Goal: Information Seeking & Learning: Learn about a topic

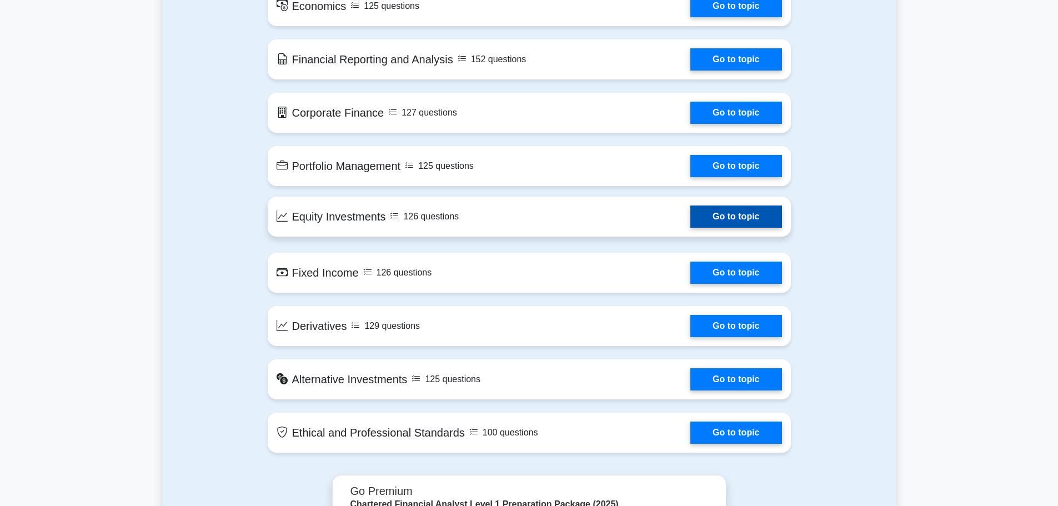
scroll to position [500, 0]
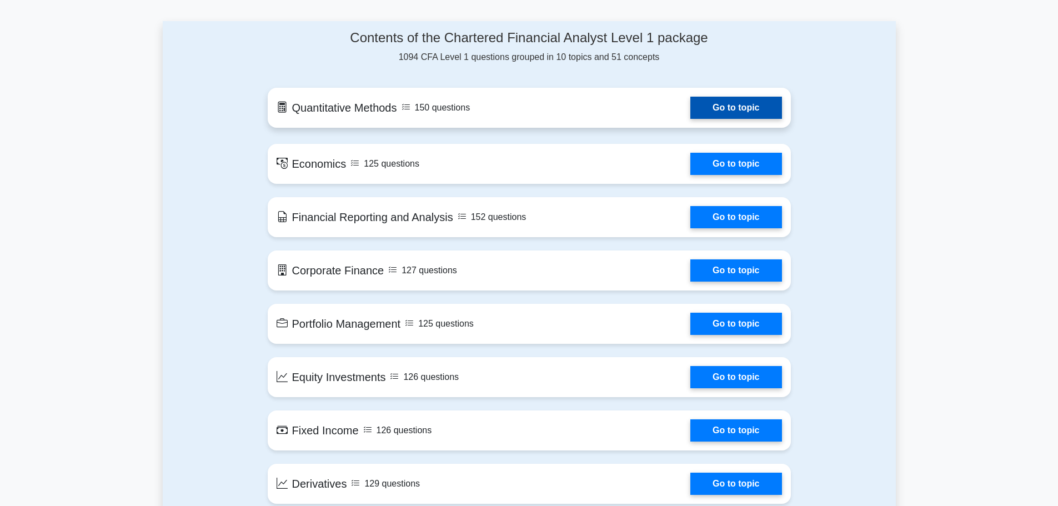
click at [734, 114] on link "Go to topic" at bounding box center [735, 108] width 91 height 22
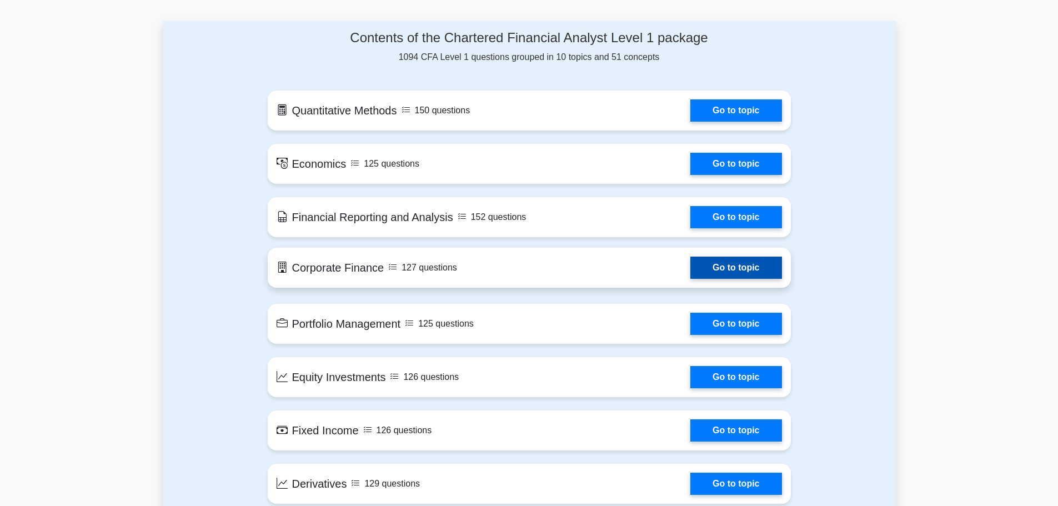
click at [690, 279] on link "Go to topic" at bounding box center [735, 268] width 91 height 22
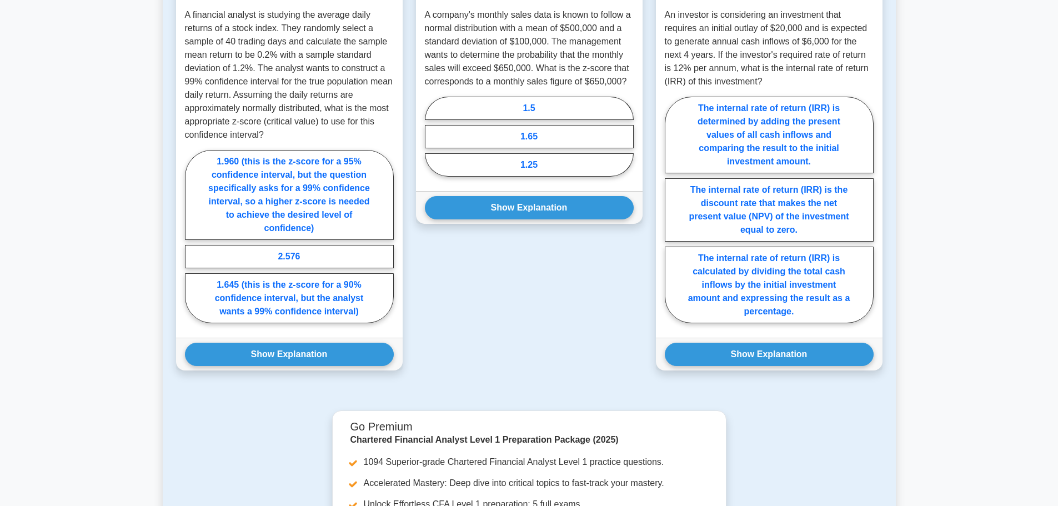
scroll to position [477, 0]
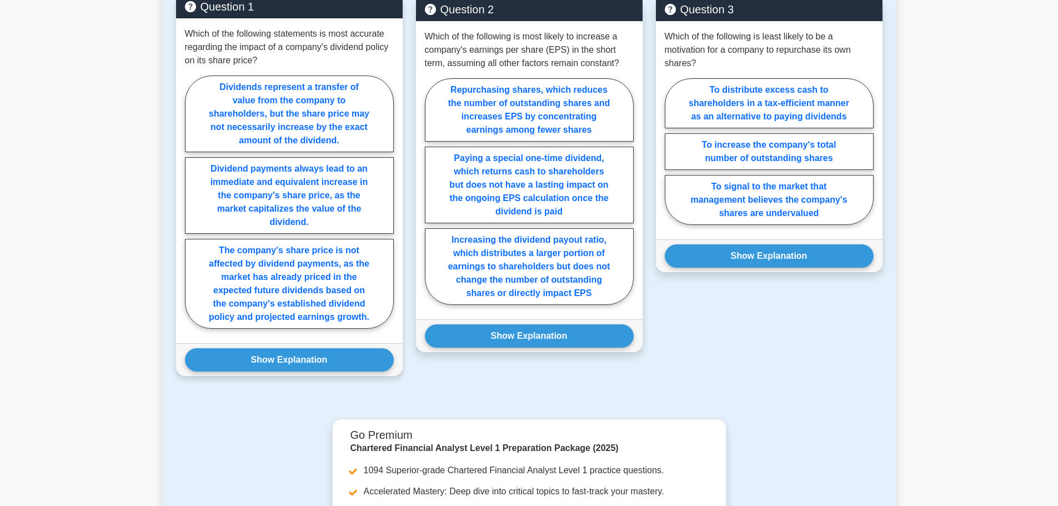
scroll to position [611, 0]
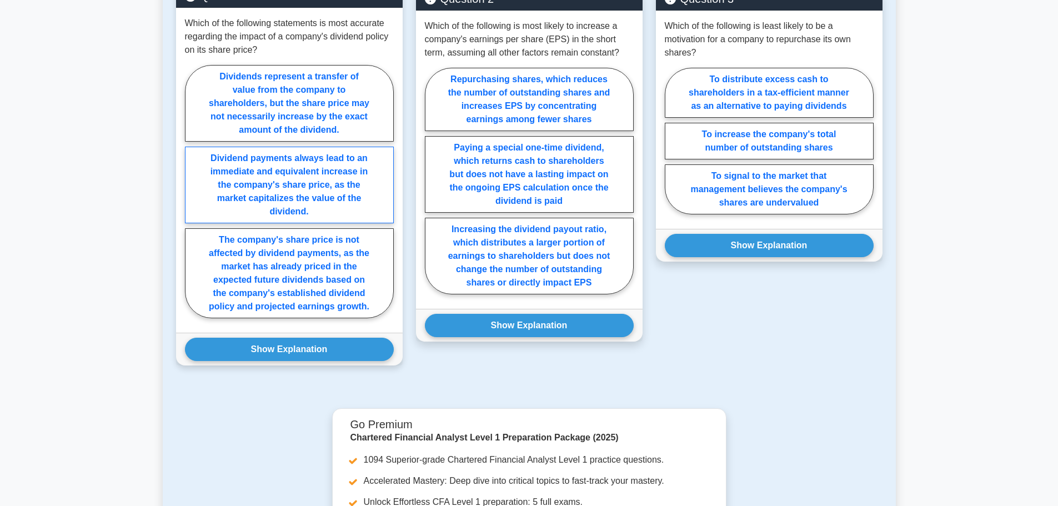
drag, startPoint x: 337, startPoint y: 217, endPoint x: 228, endPoint y: 162, distance: 122.5
click at [232, 167] on label "Dividend payments always lead to an immediate and equivalent increase in the co…" at bounding box center [289, 185] width 209 height 77
click at [192, 191] on input "Dividend payments always lead to an immediate and equivalent increase in the co…" at bounding box center [188, 194] width 7 height 7
radio input "true"
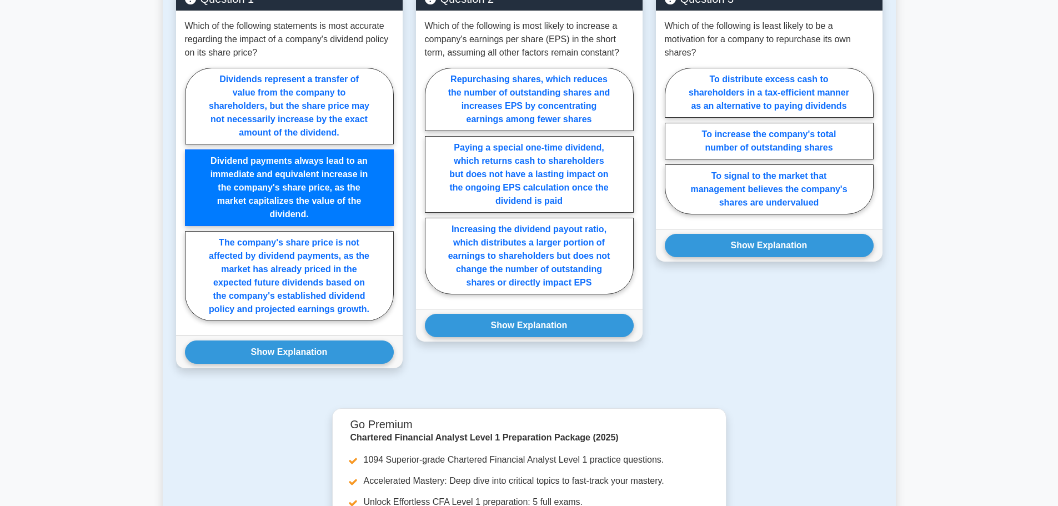
drag, startPoint x: 228, startPoint y: 162, endPoint x: 158, endPoint y: 214, distance: 87.7
click at [158, 214] on main "Back to Chartered Financial Analyst Level 1 (CFA Level 1) Test Flashcards Corpo…" at bounding box center [529, 115] width 1058 height 1380
click at [444, 404] on div "CFA Level 1 - Corporate Finance Example Questions Test your knowledge of Corpor…" at bounding box center [529, 149] width 720 height 518
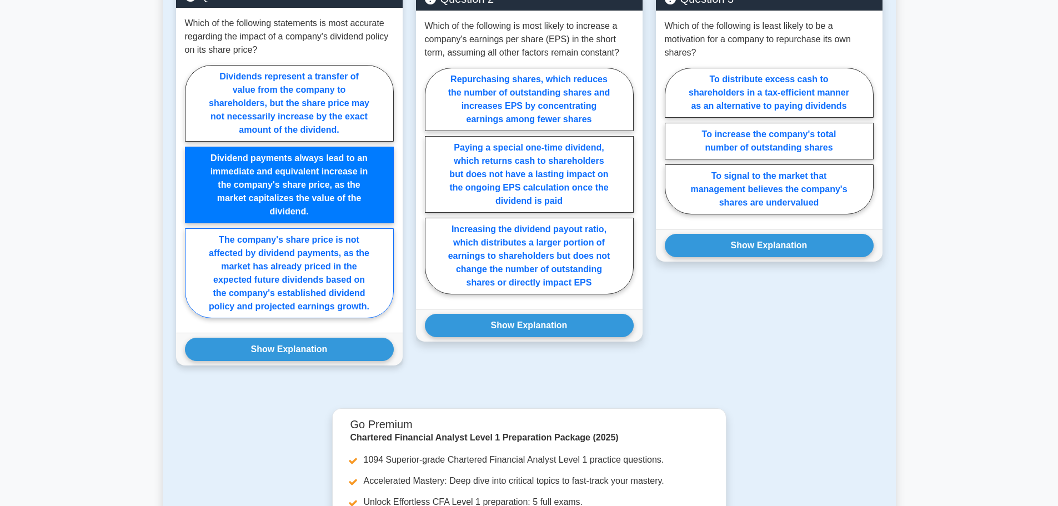
click at [360, 298] on label "The company's share price is not affected by dividend payments, as the market h…" at bounding box center [289, 273] width 209 height 90
click at [192, 198] on input "The company's share price is not affected by dividend payments, as the market h…" at bounding box center [188, 194] width 7 height 7
radio input "true"
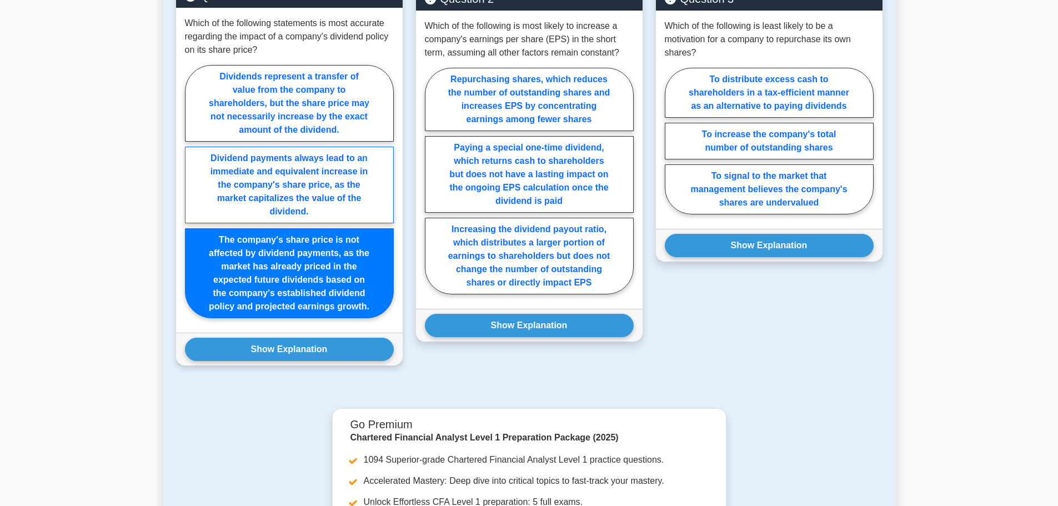
click at [360, 212] on label "Dividend payments always lead to an immediate and equivalent increase in the co…" at bounding box center [289, 185] width 209 height 77
click at [192, 198] on input "Dividend payments always lead to an immediate and equivalent increase in the co…" at bounding box center [188, 194] width 7 height 7
radio input "true"
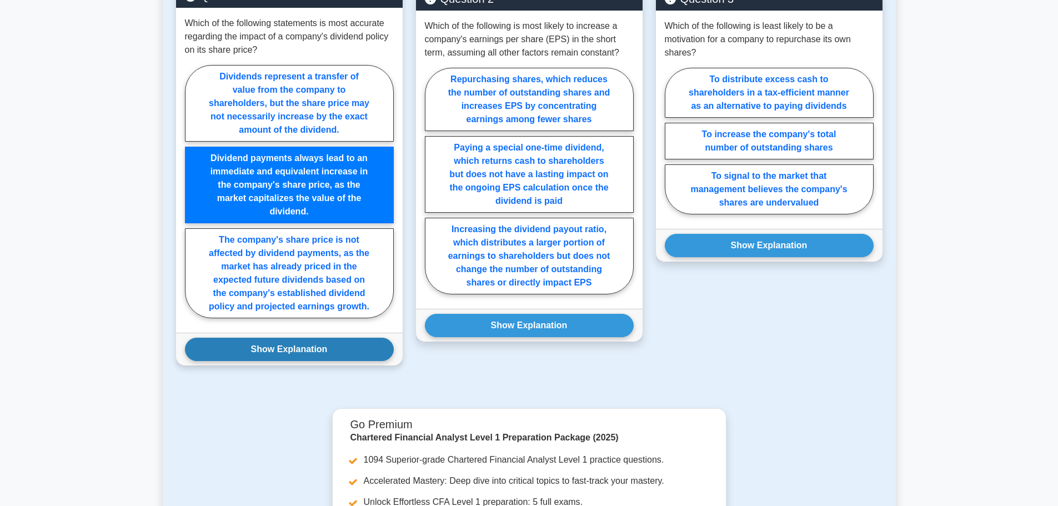
click at [338, 347] on button "Show Explanation" at bounding box center [289, 349] width 209 height 23
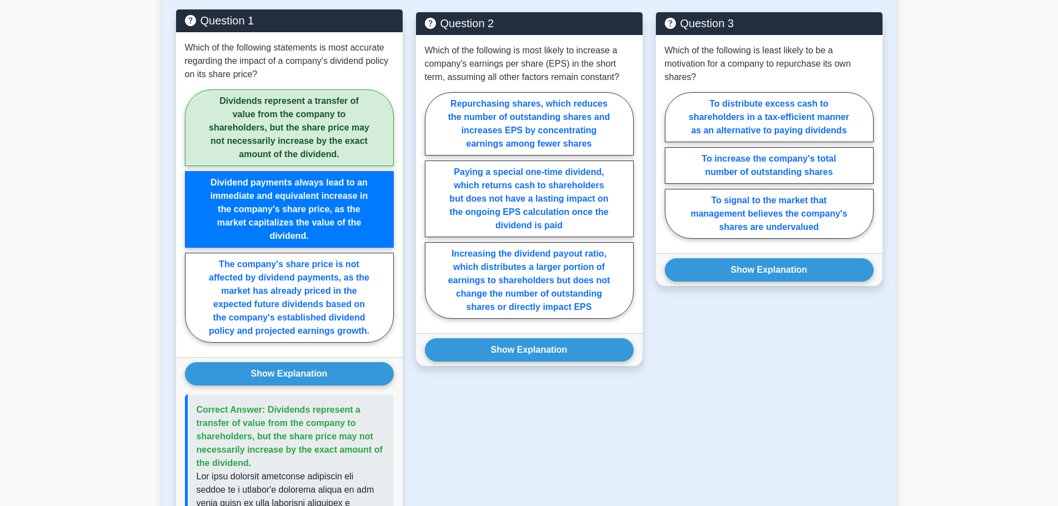
scroll to position [500, 0]
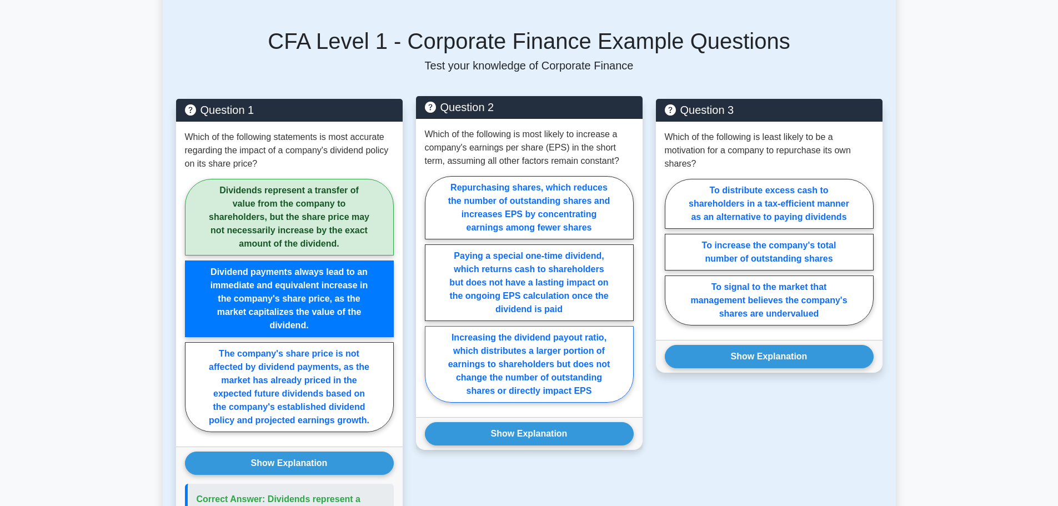
click at [573, 397] on label "Increasing the dividend payout ratio, which distributes a larger portion of ear…" at bounding box center [529, 364] width 209 height 77
click at [432, 296] on input "Increasing the dividend payout ratio, which distributes a larger portion of ear…" at bounding box center [428, 292] width 7 height 7
radio input "true"
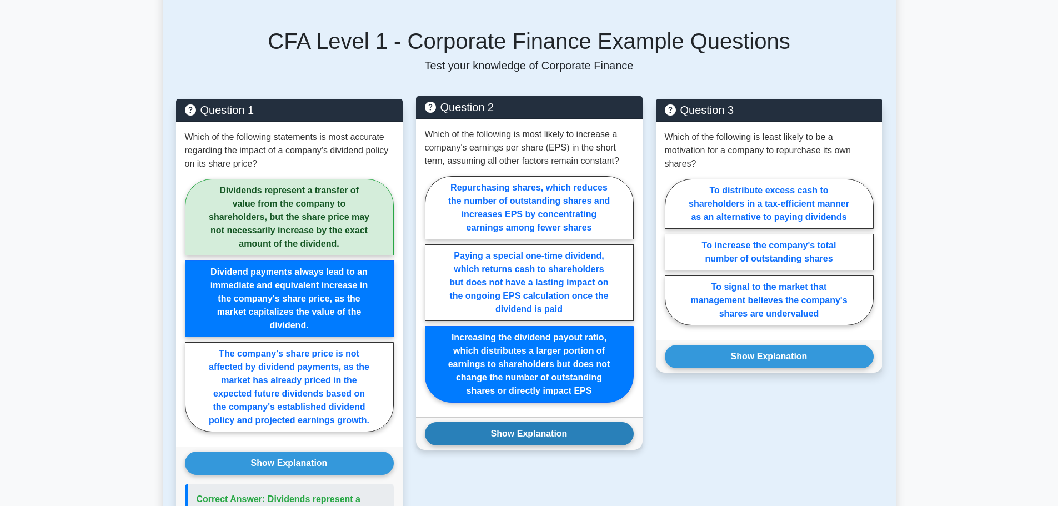
click at [554, 430] on button "Show Explanation" at bounding box center [529, 433] width 209 height 23
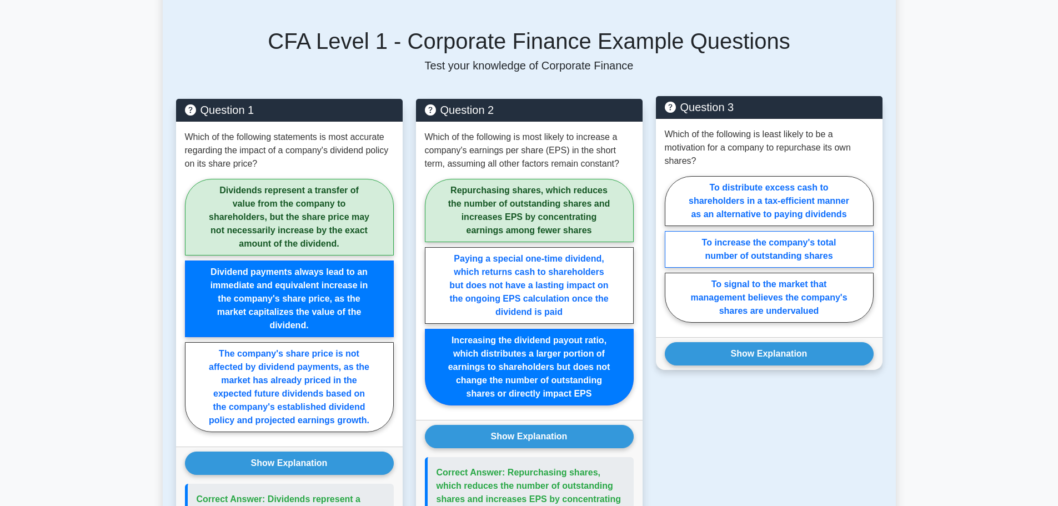
click at [774, 257] on label "To increase the company's total number of outstanding shares" at bounding box center [769, 249] width 209 height 37
click at [672, 256] on input "To increase the company's total number of outstanding shares" at bounding box center [668, 252] width 7 height 7
radio input "true"
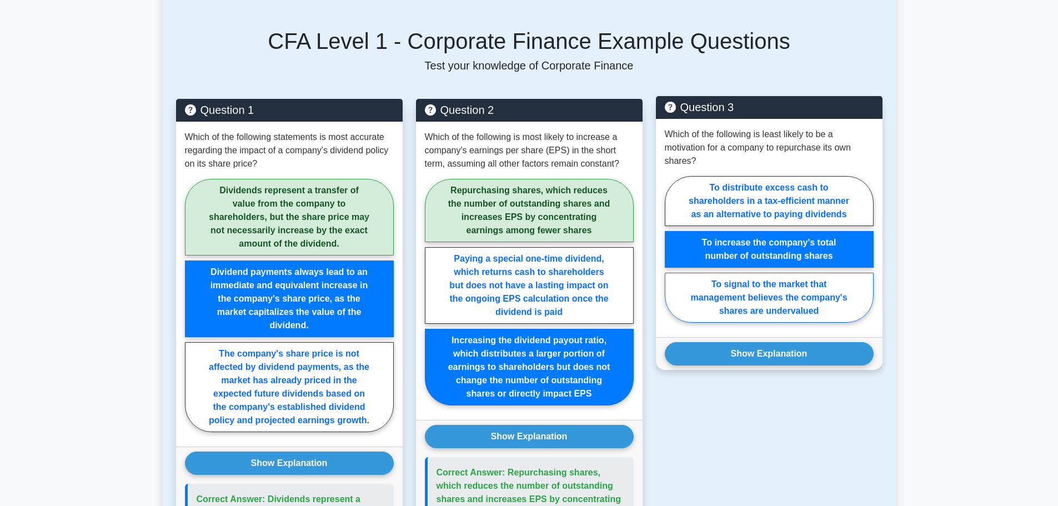
click at [818, 309] on label "To signal to the market that management believes the company's shares are under…" at bounding box center [769, 298] width 209 height 50
click at [672, 256] on input "To signal to the market that management believes the company's shares are under…" at bounding box center [668, 252] width 7 height 7
radio input "true"
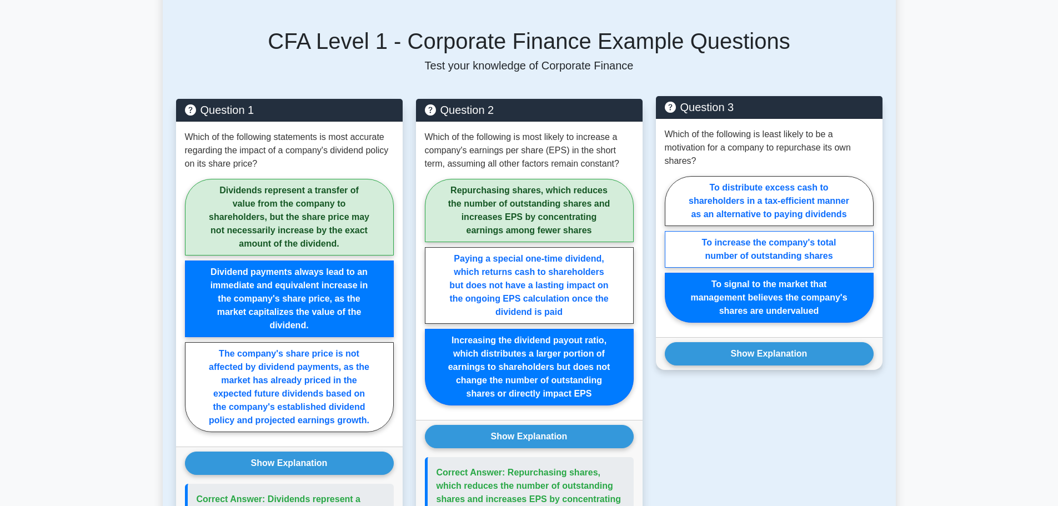
click at [802, 233] on label "To increase the company's total number of outstanding shares" at bounding box center [769, 249] width 209 height 37
click at [672, 249] on input "To increase the company's total number of outstanding shares" at bounding box center [668, 252] width 7 height 7
radio input "true"
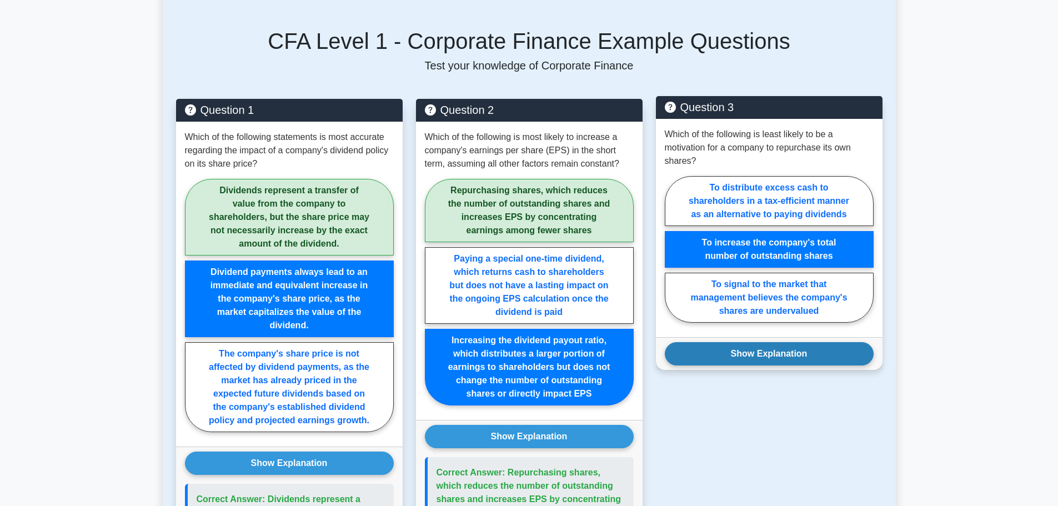
click at [792, 356] on button "Show Explanation" at bounding box center [769, 353] width 209 height 23
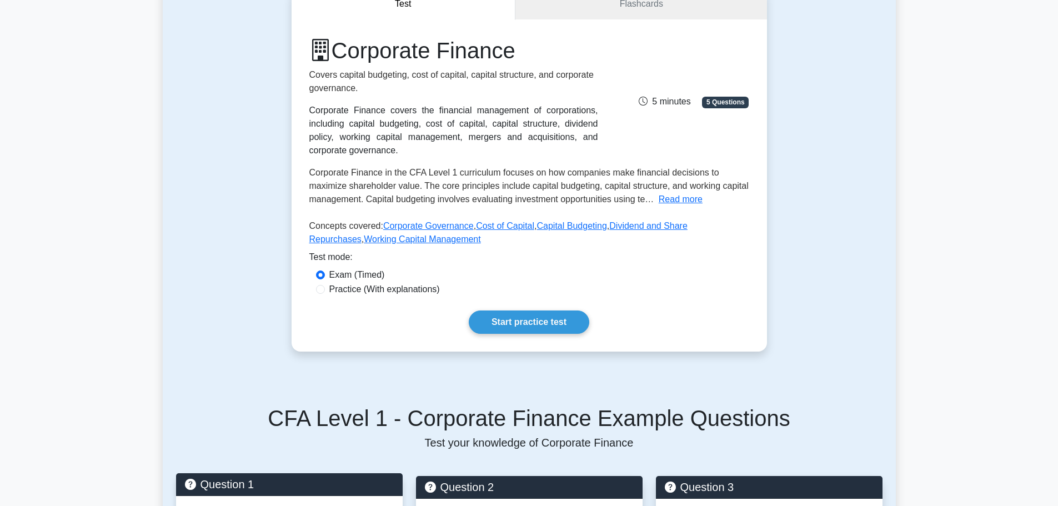
scroll to position [0, 0]
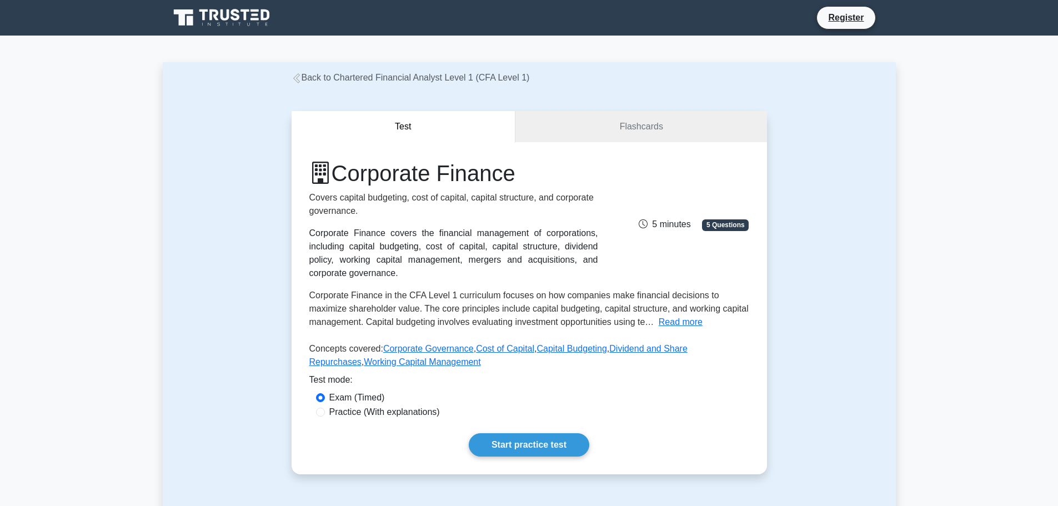
click at [214, 26] on icon at bounding box center [222, 17] width 107 height 21
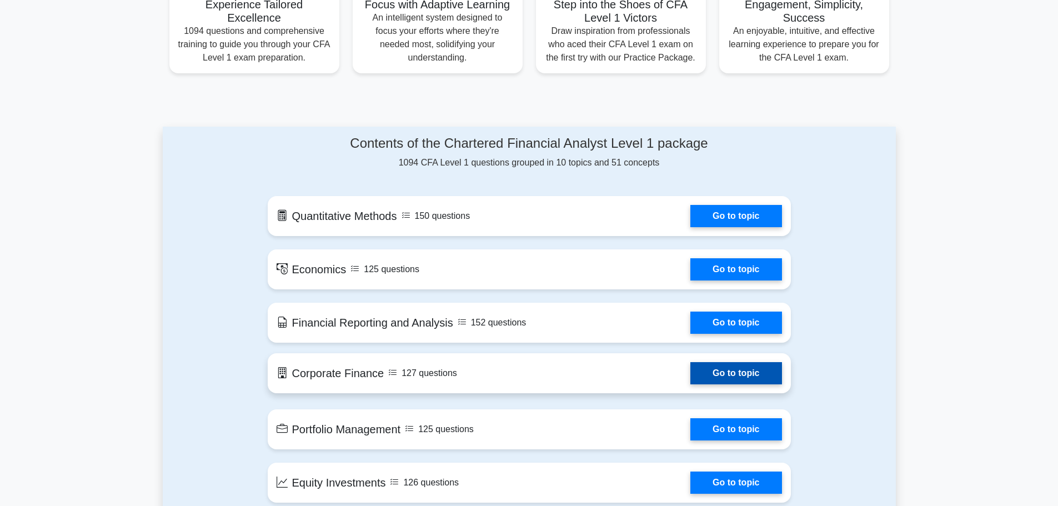
scroll to position [555, 0]
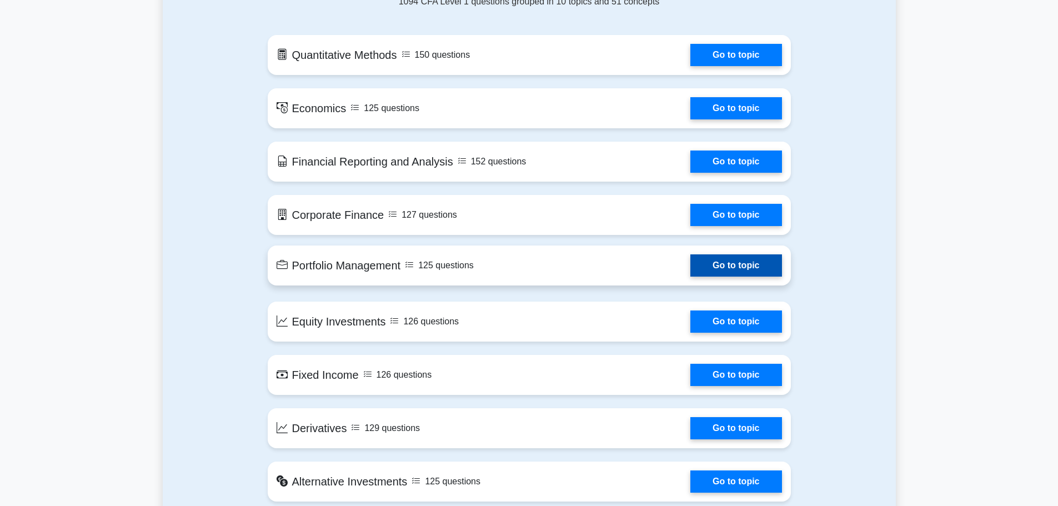
click at [690, 277] on link "Go to topic" at bounding box center [735, 265] width 91 height 22
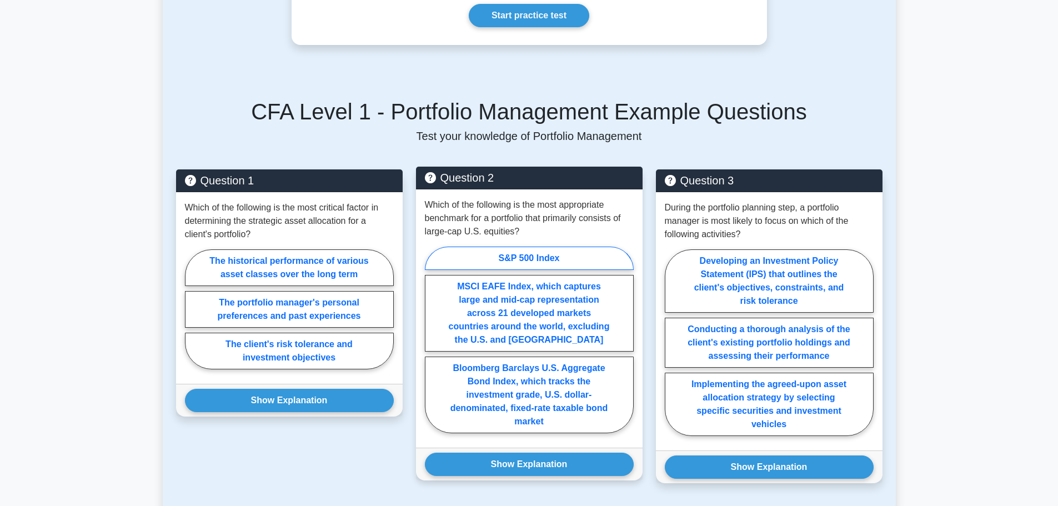
scroll to position [444, 0]
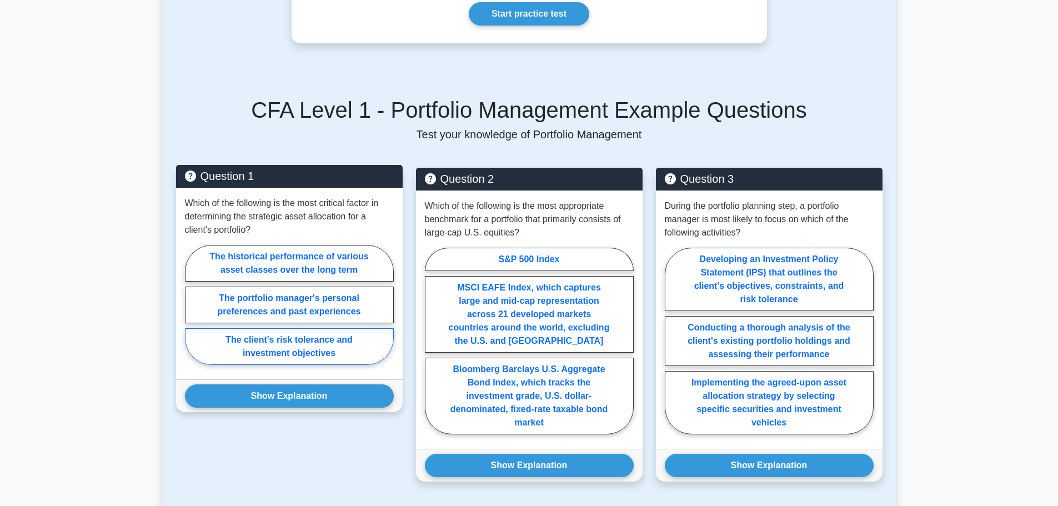
click at [212, 332] on label "The client's risk tolerance and investment objectives" at bounding box center [289, 346] width 209 height 37
click at [192, 312] on input "The client's risk tolerance and investment objectives" at bounding box center [188, 307] width 7 height 7
radio input "true"
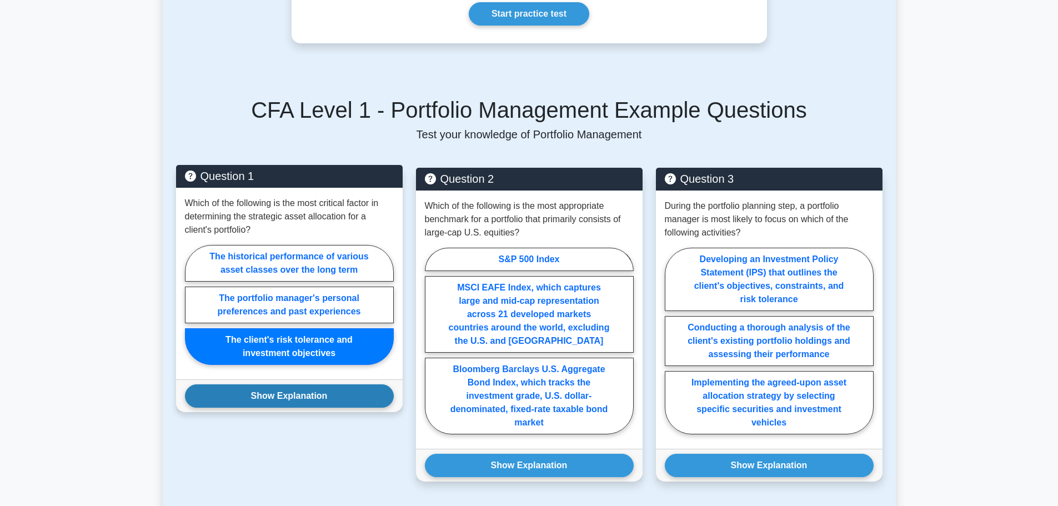
click at [295, 384] on button "Show Explanation" at bounding box center [289, 395] width 209 height 23
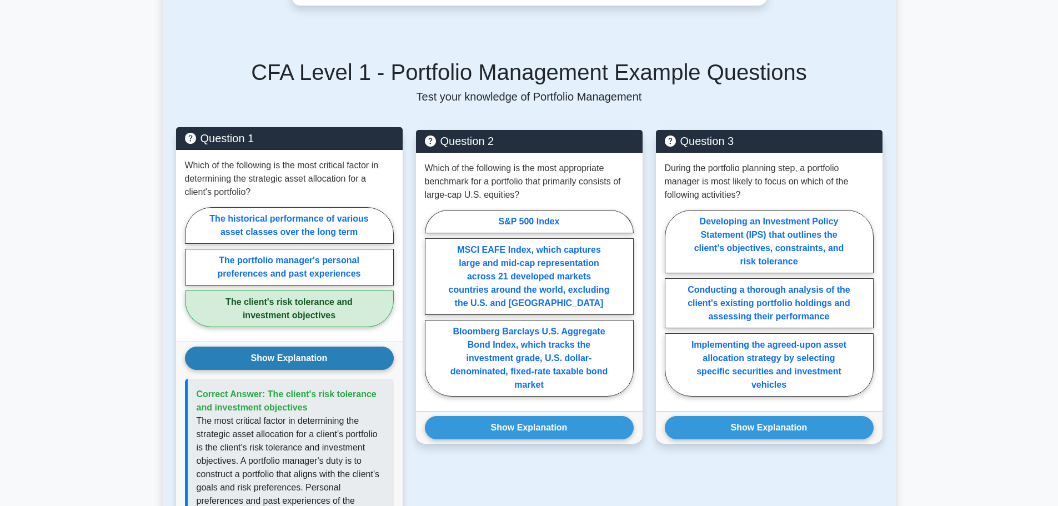
scroll to position [500, 0]
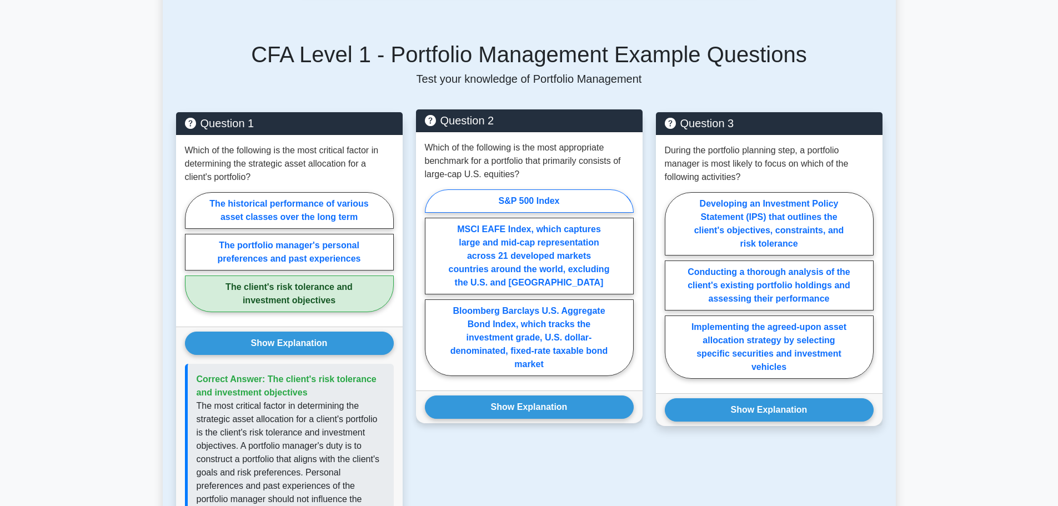
click at [589, 190] on label "S&P 500 Index" at bounding box center [529, 200] width 209 height 23
click at [432, 282] on input "S&P 500 Index" at bounding box center [428, 285] width 7 height 7
radio input "true"
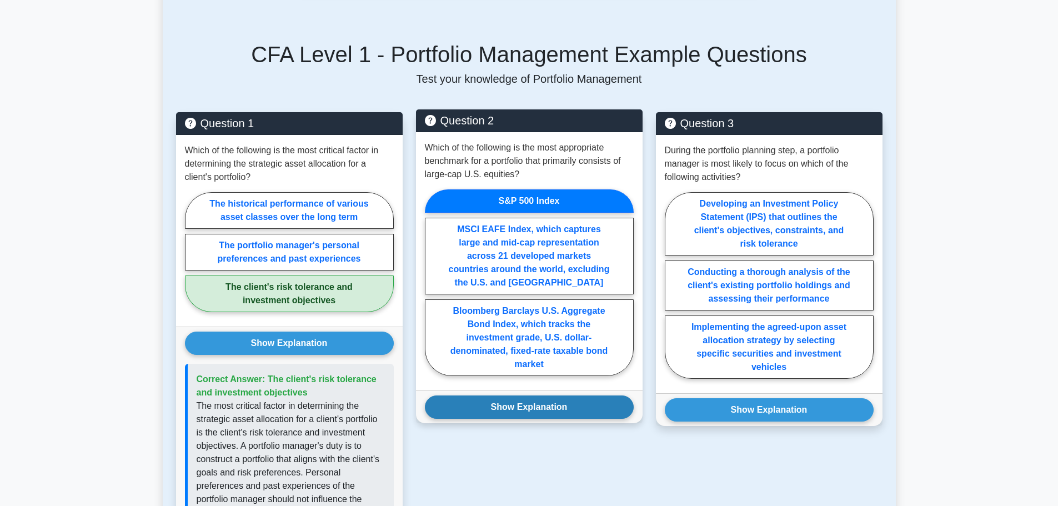
click at [528, 397] on button "Show Explanation" at bounding box center [529, 406] width 209 height 23
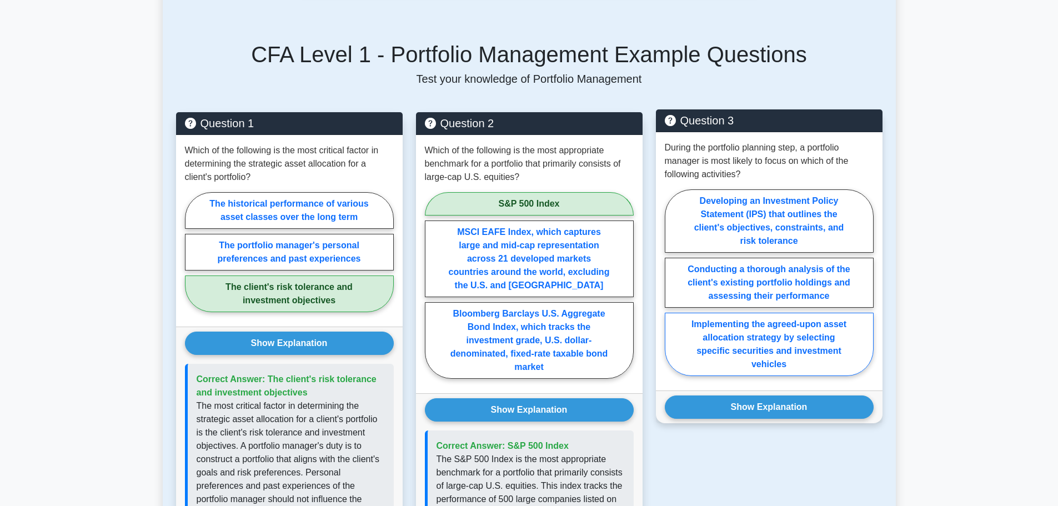
click at [783, 338] on label "Implementing the agreed-upon asset allocation strategy by selecting specific se…" at bounding box center [769, 344] width 209 height 63
click at [672, 289] on input "Implementing the agreed-upon asset allocation strategy by selecting specific se…" at bounding box center [668, 285] width 7 height 7
radio input "true"
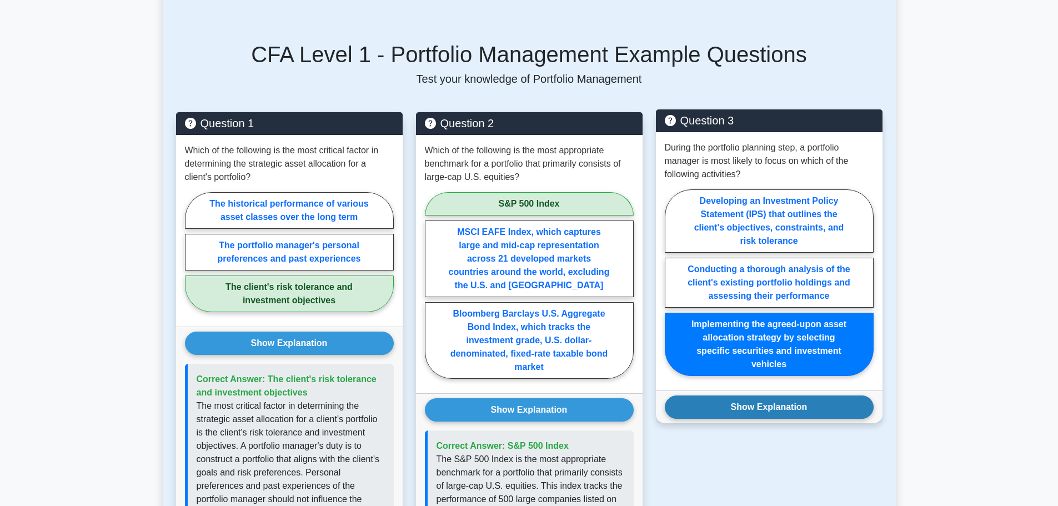
click at [792, 398] on button "Show Explanation" at bounding box center [769, 406] width 209 height 23
